Goal: Check status: Check status

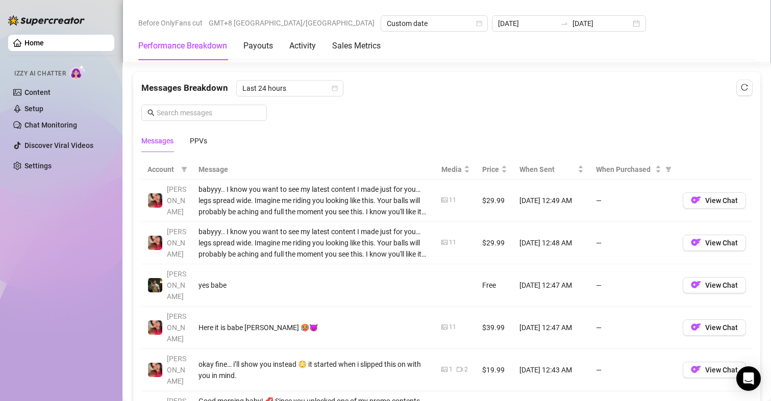
scroll to position [844, 0]
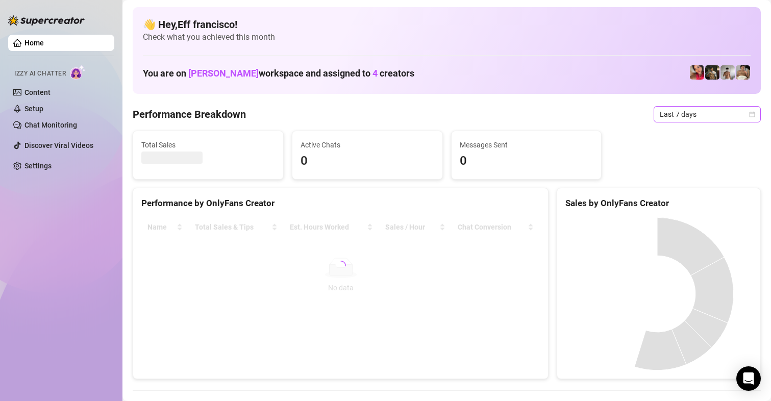
click at [661, 115] on span "Last 7 days" at bounding box center [707, 114] width 95 height 15
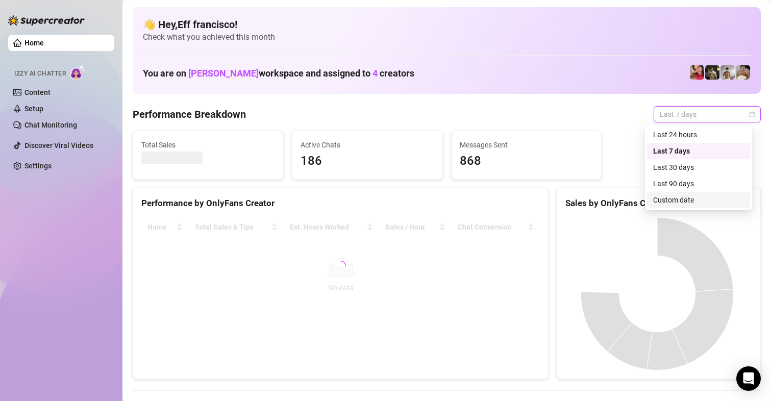
click at [684, 197] on div "Custom date" at bounding box center [699, 200] width 91 height 11
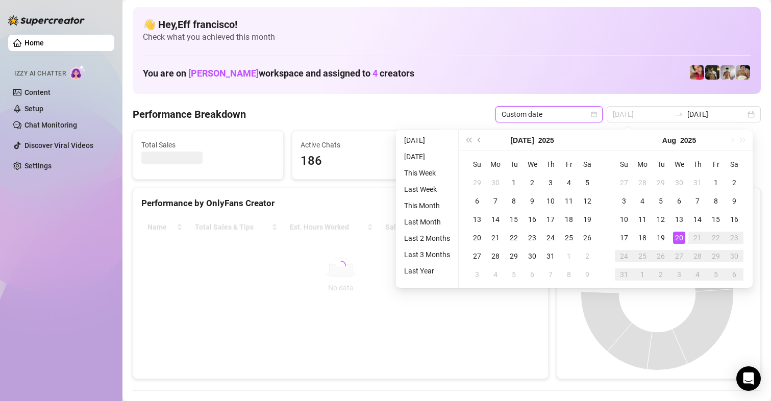
click at [679, 238] on div "20" at bounding box center [679, 238] width 12 height 12
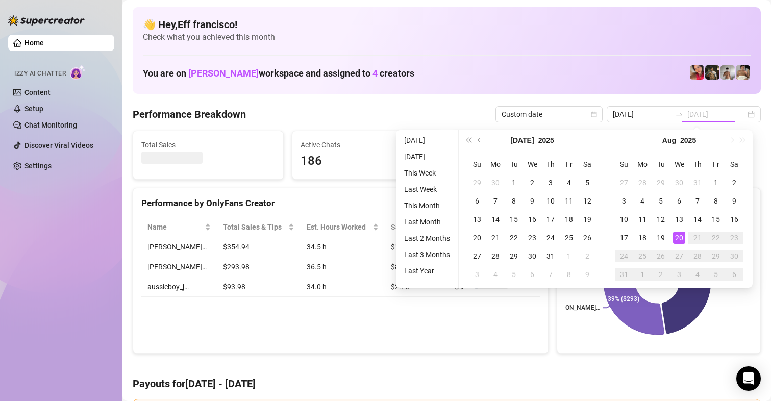
click at [679, 238] on div "20" at bounding box center [679, 238] width 12 height 12
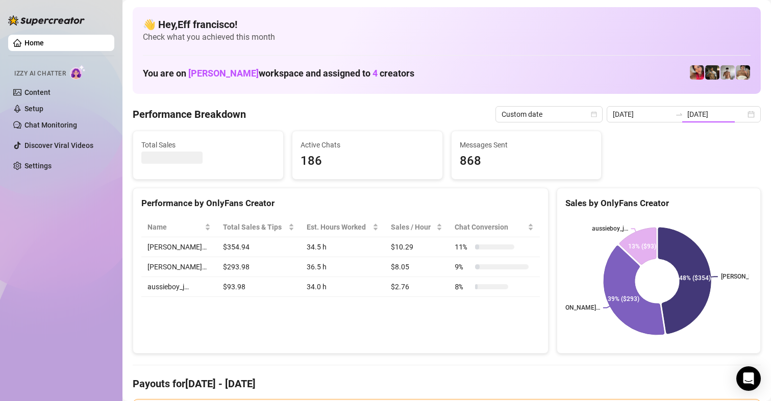
type input "2025-08-13"
click at [690, 115] on input "[DATE]" at bounding box center [717, 114] width 58 height 11
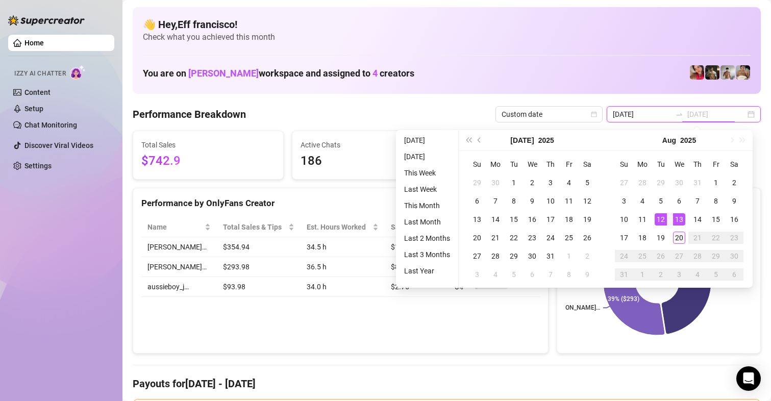
type input "[DATE]"
click at [677, 232] on div "20" at bounding box center [679, 238] width 12 height 12
click at [648, 117] on input "2025-08-13" at bounding box center [642, 114] width 58 height 11
type input "[DATE]"
click at [682, 239] on div "20" at bounding box center [679, 238] width 12 height 12
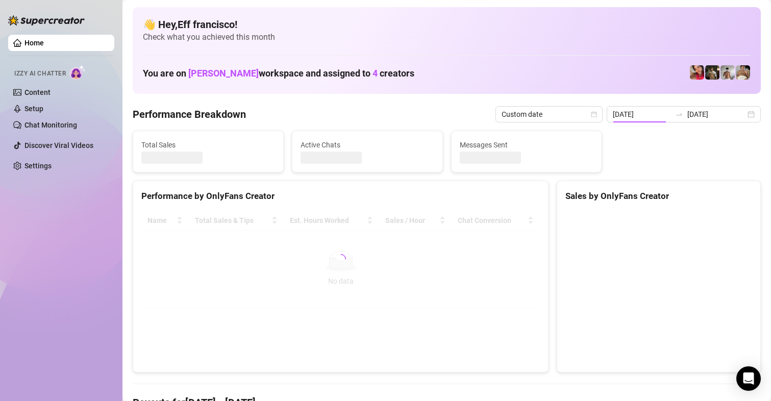
type input "[DATE]"
click at [682, 239] on canvas at bounding box center [658, 287] width 184 height 153
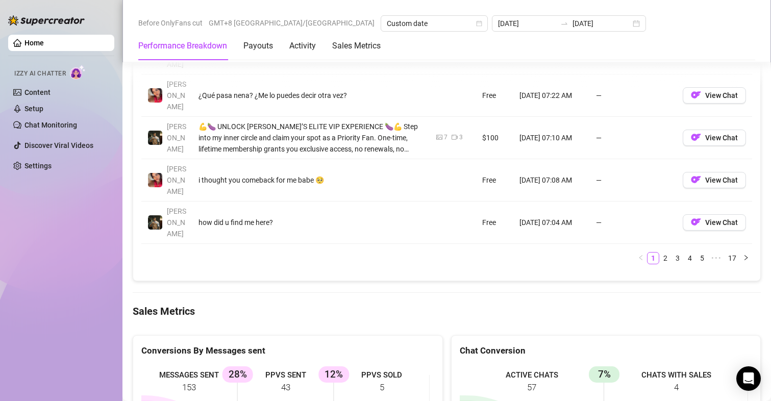
scroll to position [1276, 0]
